Goal: Transaction & Acquisition: Book appointment/travel/reservation

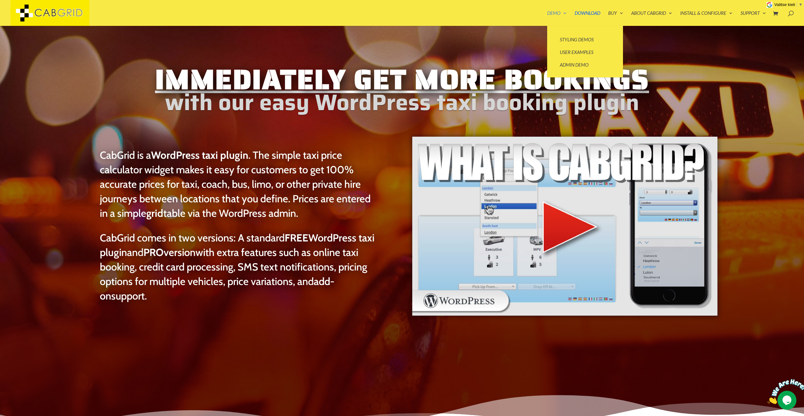
click at [551, 15] on link "Demo" at bounding box center [557, 18] width 20 height 15
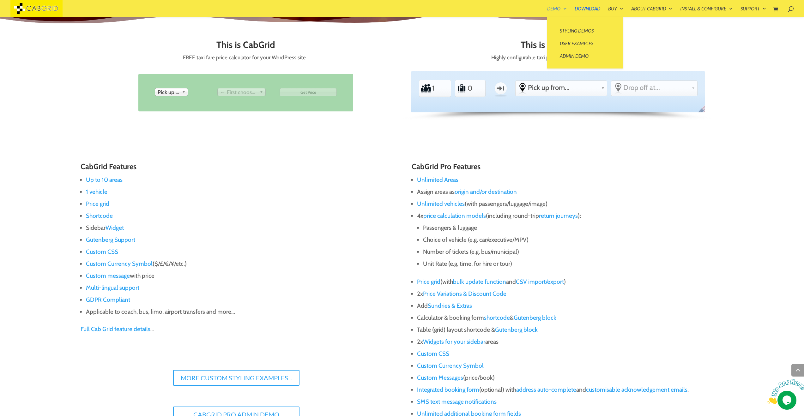
scroll to position [402, 0]
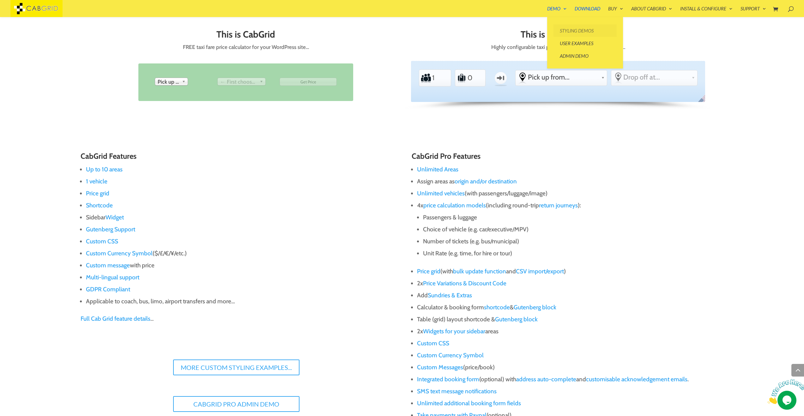
click at [571, 30] on link "Styling Demos" at bounding box center [584, 30] width 63 height 13
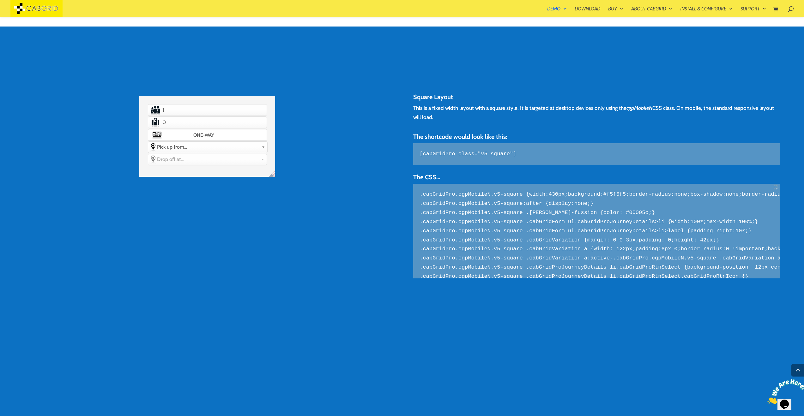
scroll to position [3235, 0]
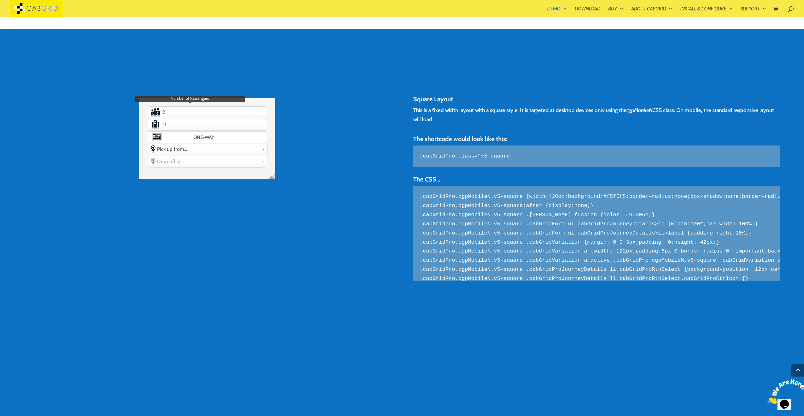
type input "2"
click at [216, 110] on input "2" at bounding box center [189, 112] width 59 height 10
type input "1"
click at [215, 123] on input "1" at bounding box center [189, 125] width 59 height 10
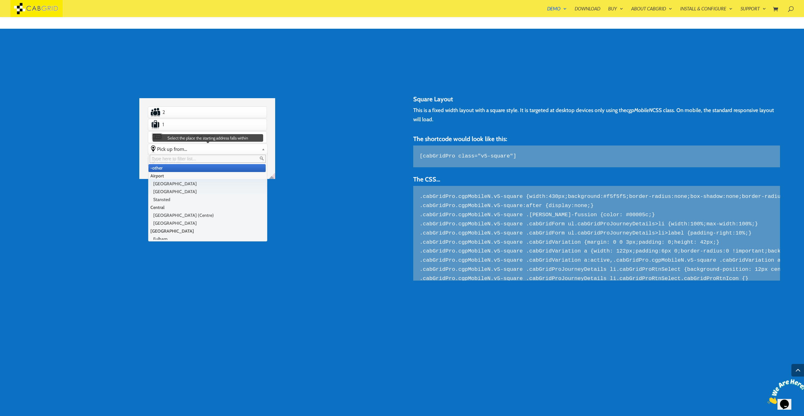
click at [210, 153] on link "Pick up from..." at bounding box center [207, 149] width 119 height 10
click at [200, 185] on li "[GEOGRAPHIC_DATA]" at bounding box center [206, 184] width 117 height 8
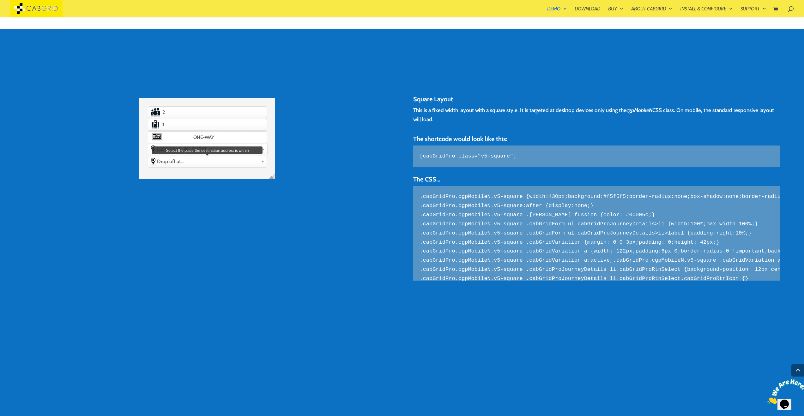
click at [206, 162] on span "Drop off at..." at bounding box center [207, 162] width 101 height 6
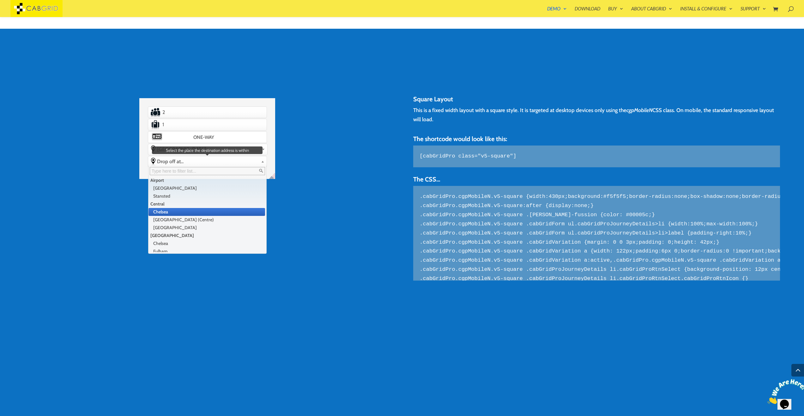
click at [183, 211] on li "Chelsea" at bounding box center [206, 212] width 117 height 8
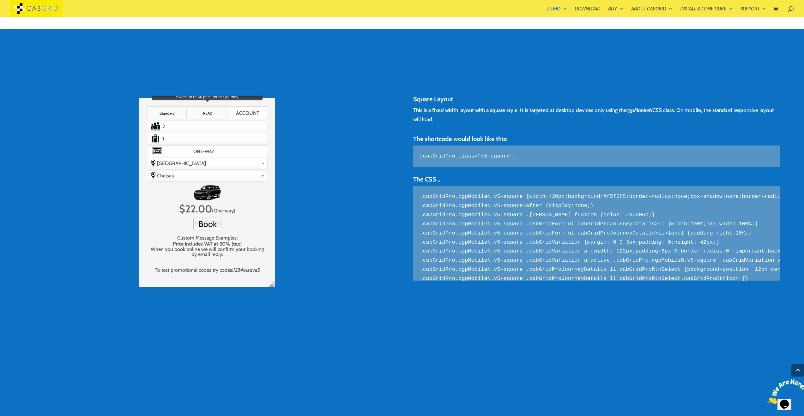
click at [205, 113] on link "PEAK" at bounding box center [207, 112] width 39 height 13
click at [171, 113] on link "Standard" at bounding box center [167, 112] width 39 height 13
click at [197, 114] on link "PEAK" at bounding box center [207, 112] width 39 height 13
click at [243, 112] on link "ACCOUNT" at bounding box center [247, 112] width 39 height 13
click at [170, 116] on link "Standard" at bounding box center [167, 112] width 39 height 13
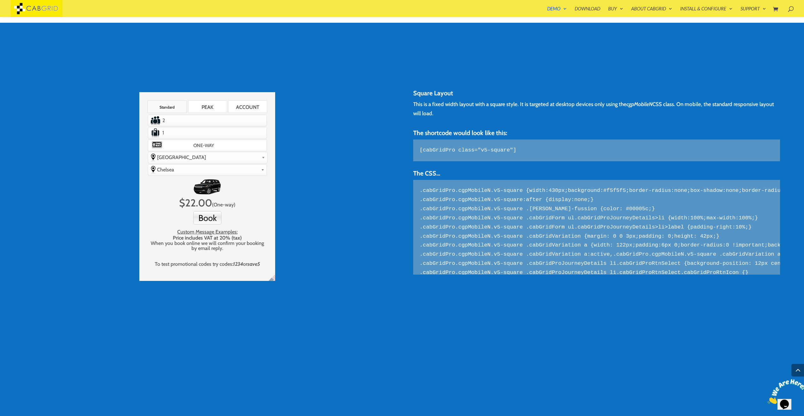
scroll to position [3241, 0]
click at [207, 218] on button "Book" at bounding box center [207, 218] width 28 height 13
type input "Vesa Nurminen"
type input "vesa.nurminen@gmail.com"
type input "0456094381"
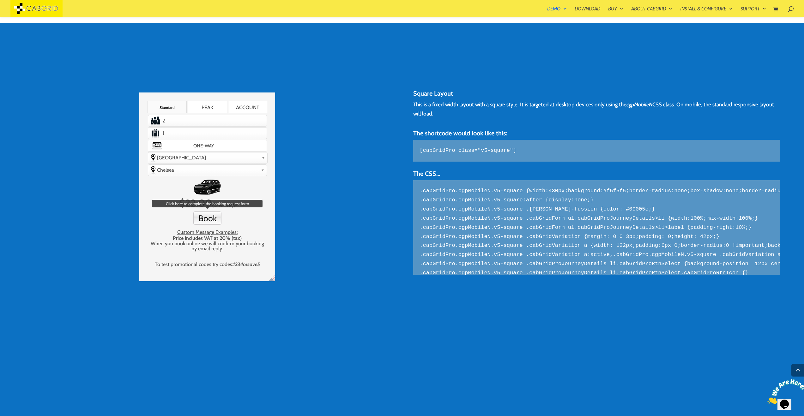
type textarea "1234"
type textarea "Lopentie 1234, Vihti, Suomi"
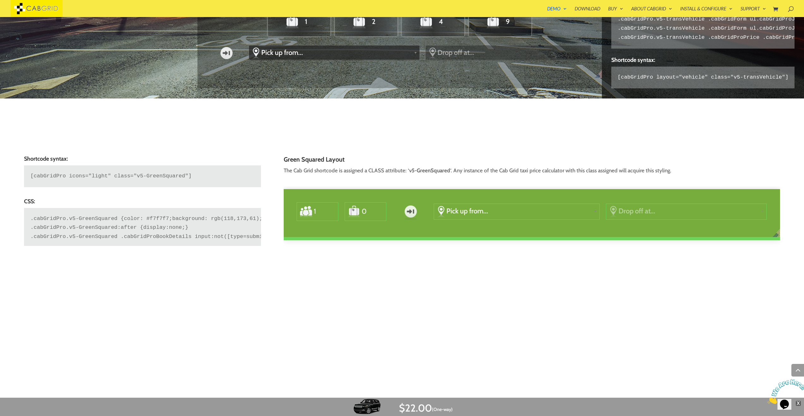
scroll to position [1269, 0]
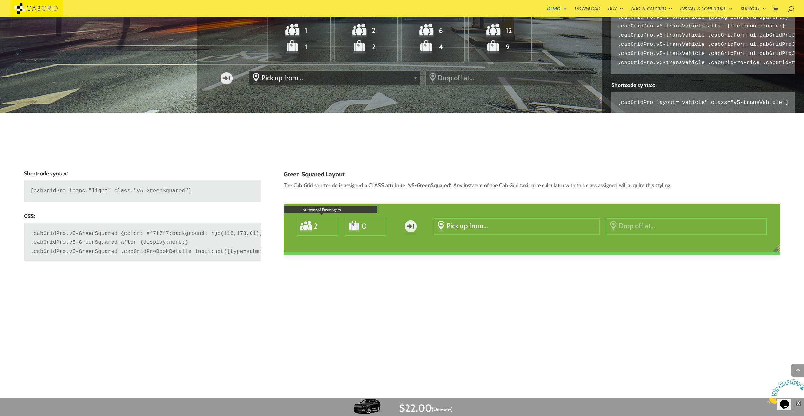
type input "2"
click at [325, 223] on input "2" at bounding box center [321, 227] width 17 height 14
type input "1"
click at [376, 224] on input "1" at bounding box center [369, 227] width 17 height 14
click at [479, 228] on span "Pick up from..." at bounding box center [518, 226] width 145 height 9
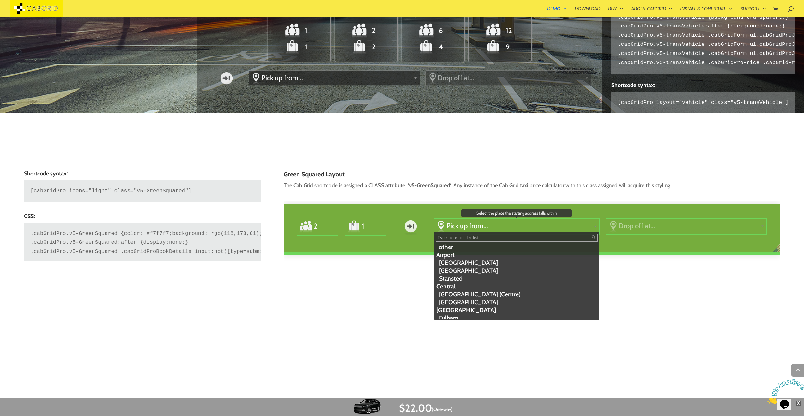
click at [463, 258] on li "Airport" at bounding box center [515, 255] width 163 height 8
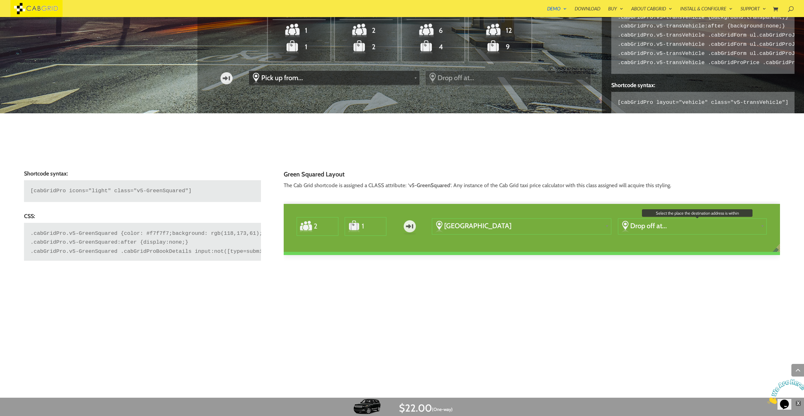
click at [630, 222] on span "Drop off at..." at bounding box center [694, 226] width 128 height 9
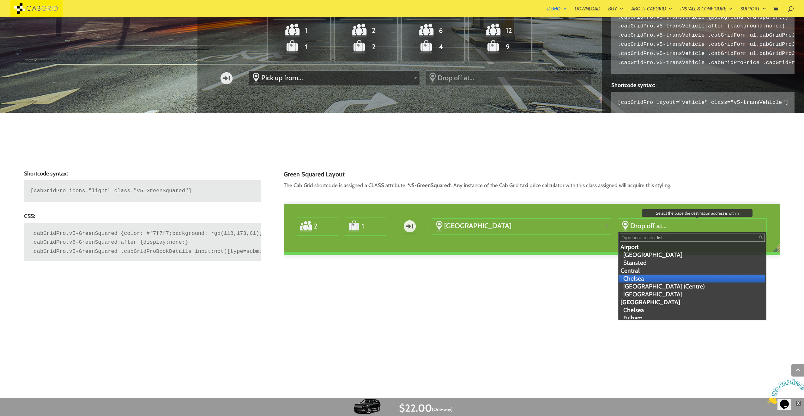
drag, startPoint x: 616, startPoint y: 280, endPoint x: 611, endPoint y: 280, distance: 5.1
click at [619, 280] on li "Chelsea" at bounding box center [692, 279] width 147 height 8
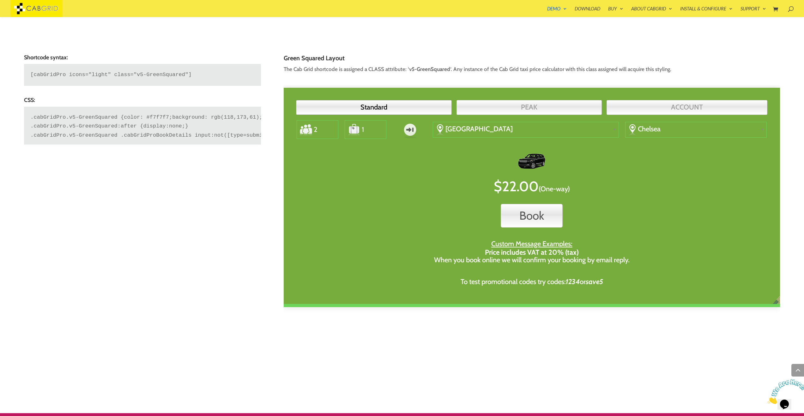
scroll to position [1396, 0]
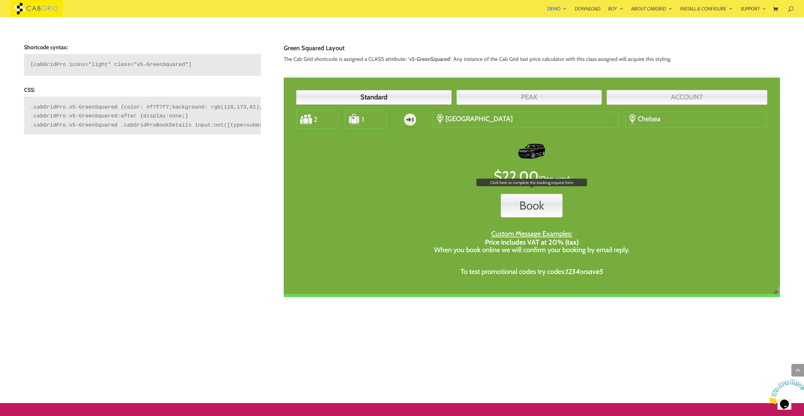
click at [519, 205] on button "Book" at bounding box center [532, 206] width 62 height 24
type input "Vesa Nurminen"
type input "vesa.nurminen@gmail.com"
type input "0456094381"
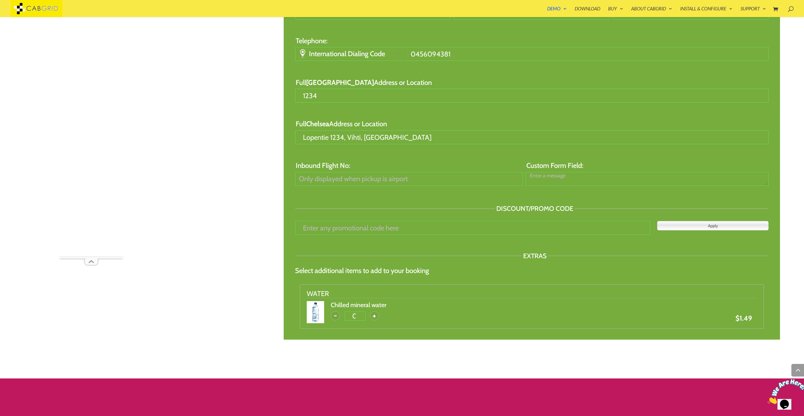
scroll to position [203, 0]
